Goal: Transaction & Acquisition: Purchase product/service

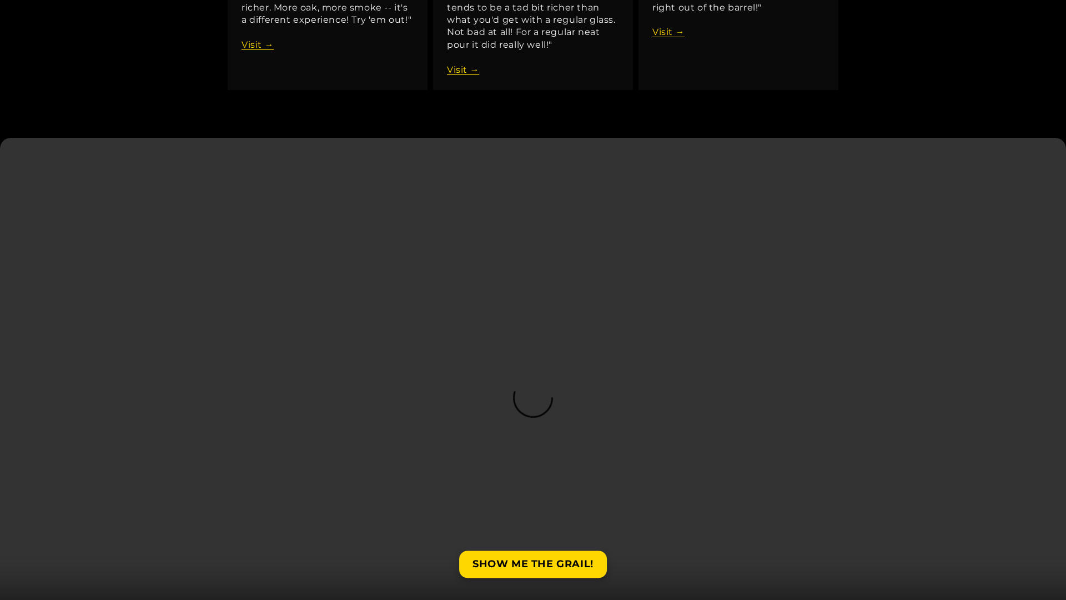
scroll to position [1822, 0]
